Goal: Find contact information: Find contact information

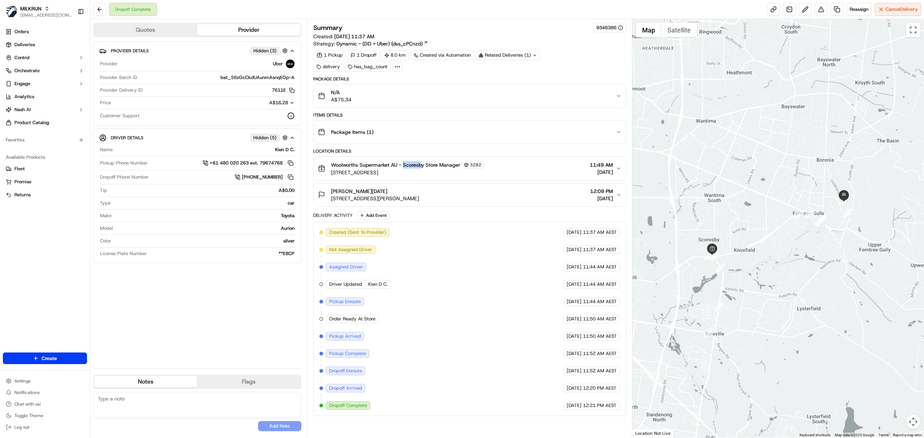
copy span "Scoresb"
copy span "Scoresby"
drag, startPoint x: 403, startPoint y: 169, endPoint x: 424, endPoint y: 167, distance: 21.0
click at [424, 167] on span "Woolworths Supermarket AU - Scoresby Store Manager" at bounding box center [395, 164] width 129 height 7
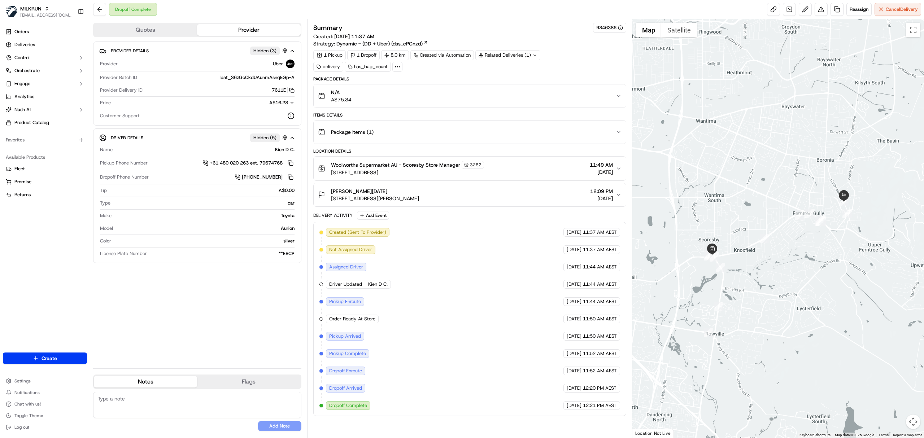
drag, startPoint x: 371, startPoint y: 195, endPoint x: 360, endPoint y: 198, distance: 11.2
click at [370, 195] on div "[PERSON_NAME][DATE]" at bounding box center [375, 191] width 88 height 7
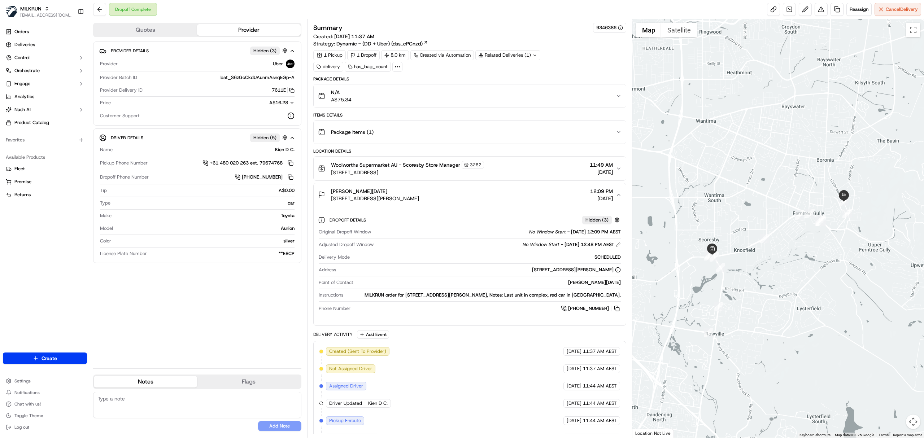
drag, startPoint x: 329, startPoint y: 203, endPoint x: 472, endPoint y: 201, distance: 142.5
click at [472, 201] on div "[PERSON_NAME][DATE] [STREET_ADDRESS][PERSON_NAME] 12:09 PM [DATE]" at bounding box center [467, 195] width 298 height 14
copy span "[STREET_ADDRESS][PERSON_NAME]"
drag, startPoint x: 615, startPoint y: 309, endPoint x: 484, endPoint y: 39, distance: 299.6
click at [615, 309] on button at bounding box center [617, 309] width 8 height 8
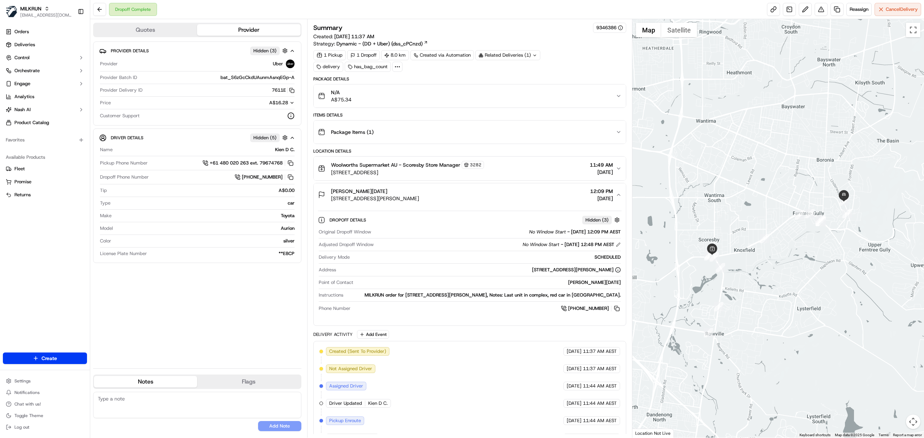
drag, startPoint x: 330, startPoint y: 175, endPoint x: 449, endPoint y: 182, distance: 118.5
click at [449, 180] on button "Woolworths Supermarket AU - Scoresby Store Manager [STREET_ADDRESS] 11:49 AM [D…" at bounding box center [470, 169] width 312 height 24
copy span "Woolworths Supermarket AU - [GEOGRAPHIC_DATA]"
drag, startPoint x: 331, startPoint y: 167, endPoint x: 424, endPoint y: 167, distance: 92.7
click at [424, 167] on span "Woolworths Supermarket AU - Scoresby Store Manager" at bounding box center [395, 164] width 129 height 7
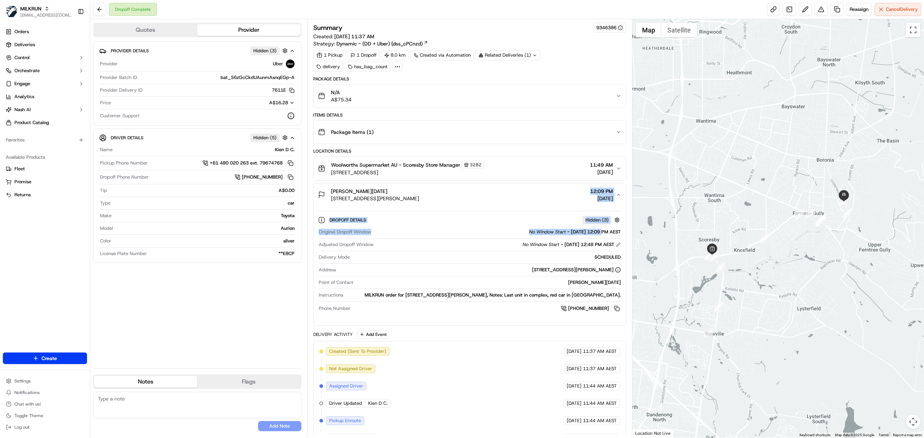
drag, startPoint x: 569, startPoint y: 190, endPoint x: 615, endPoint y: 268, distance: 90.8
click at [601, 247] on div "[PERSON_NAME][DATE] [STREET_ADDRESS][PERSON_NAME] 12:09 PM [DATE] Dropoff Detai…" at bounding box center [469, 254] width 313 height 143
click at [616, 311] on button at bounding box center [617, 309] width 8 height 8
click at [365, 201] on span "[STREET_ADDRESS][PERSON_NAME]" at bounding box center [375, 198] width 88 height 7
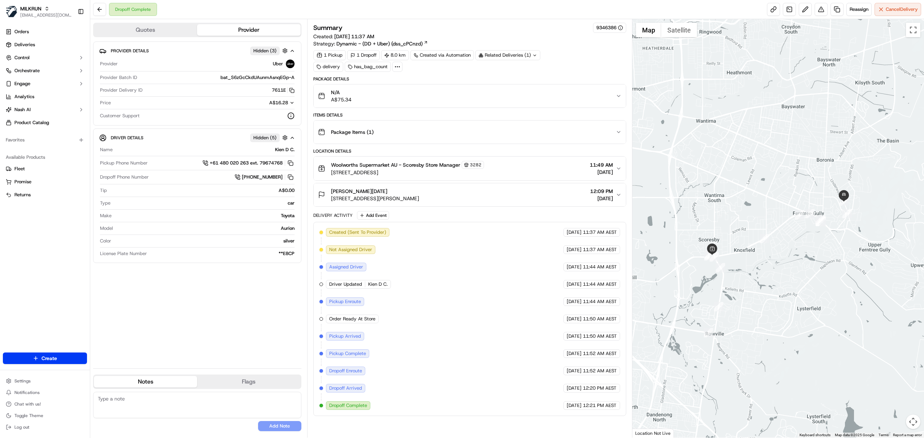
copy span "[STREET_ADDRESS][PERSON_NAME]"
drag, startPoint x: 332, startPoint y: 200, endPoint x: 498, endPoint y: 16, distance: 247.5
click at [444, 192] on div "[PERSON_NAME][DATE] [STREET_ADDRESS][PERSON_NAME] 12:09 PM [DATE]" at bounding box center [467, 195] width 298 height 14
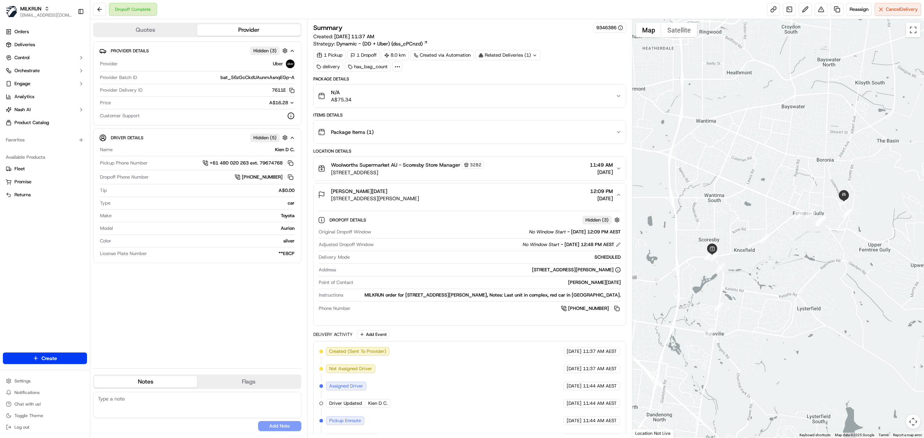
click at [415, 168] on span "Woolworths Supermarket AU - Scoresby Store Manager" at bounding box center [395, 164] width 129 height 7
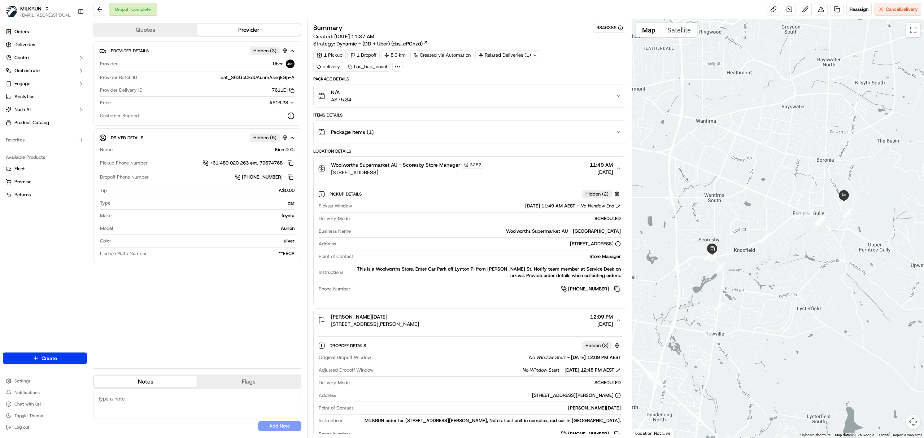
click at [617, 292] on button at bounding box center [617, 289] width 8 height 8
click at [290, 92] on icon "button" at bounding box center [291, 90] width 5 height 5
